Goal: Navigation & Orientation: Find specific page/section

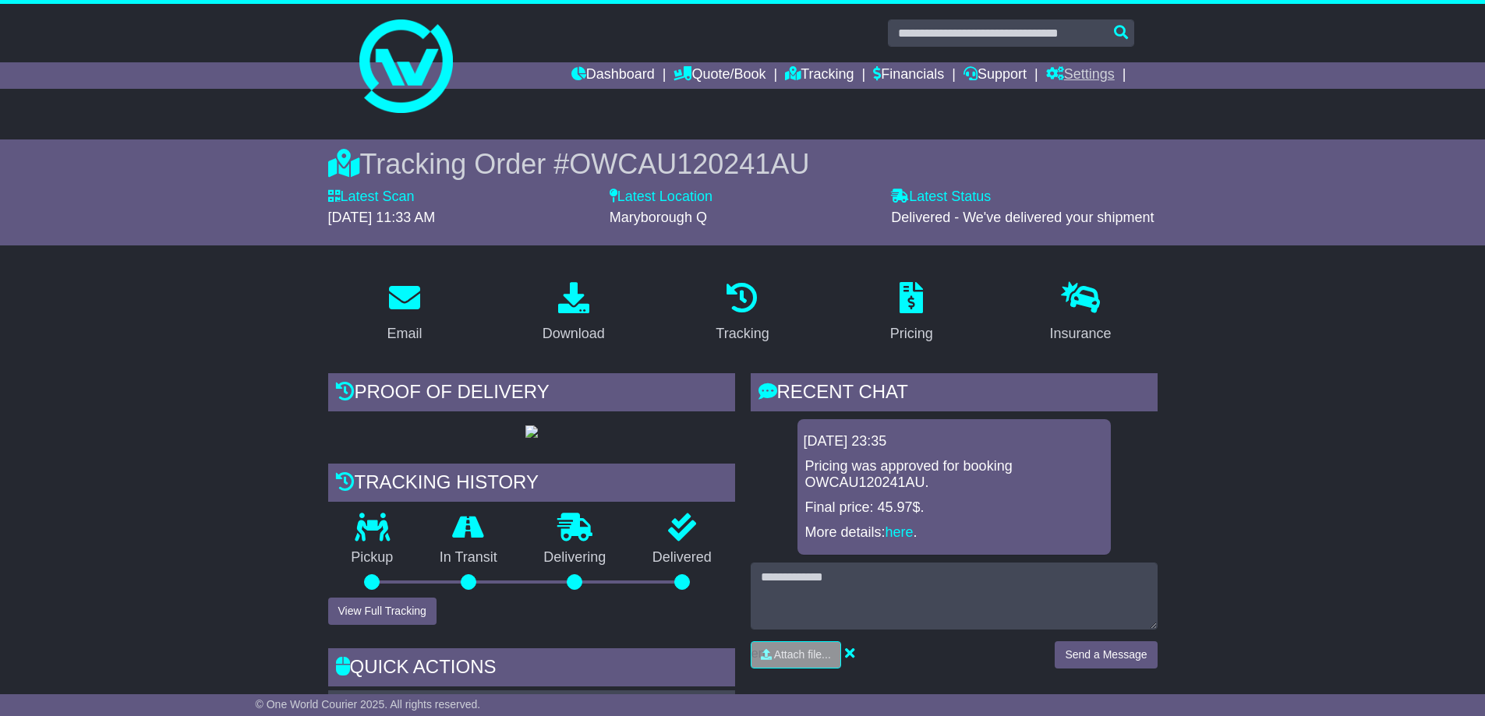
click at [1070, 73] on link "Settings" at bounding box center [1080, 75] width 69 height 26
click at [1090, 115] on link "Address Book" at bounding box center [1108, 119] width 123 height 17
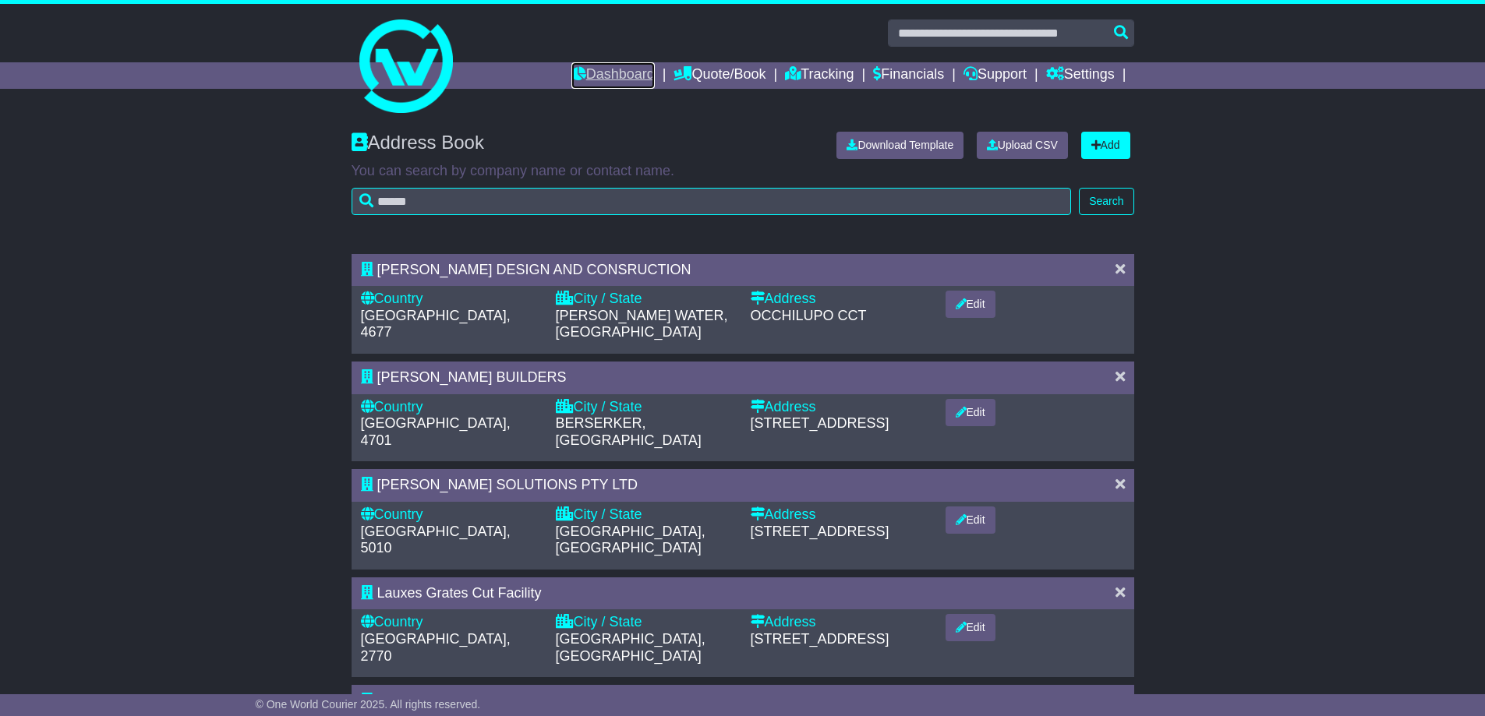
click at [586, 69] on link "Dashboard" at bounding box center [612, 75] width 83 height 26
